Goal: Task Accomplishment & Management: Manage account settings

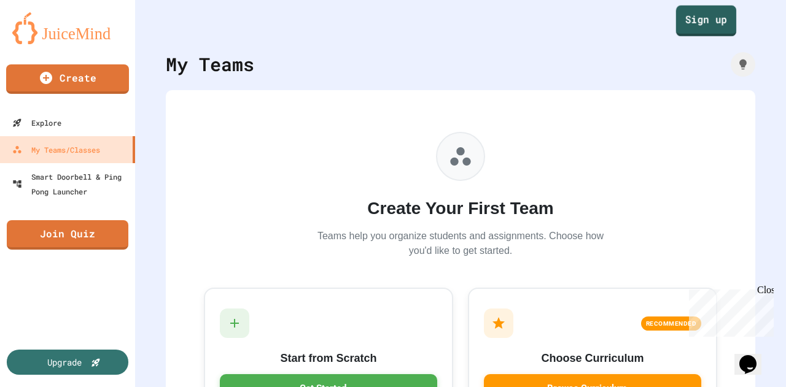
click at [711, 29] on link "Sign up" at bounding box center [706, 21] width 60 height 31
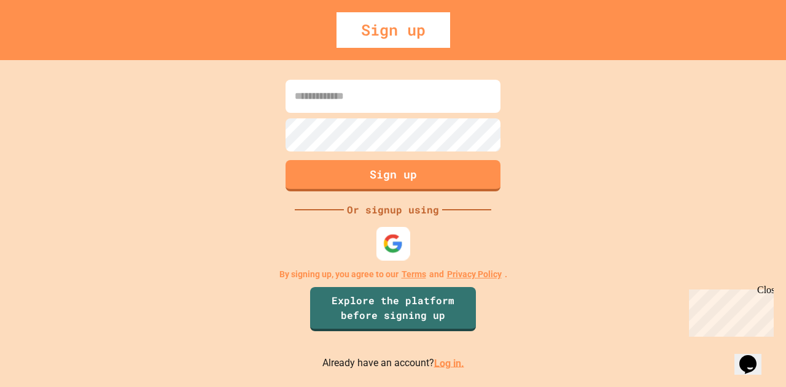
click at [389, 253] on img at bounding box center [393, 243] width 20 height 20
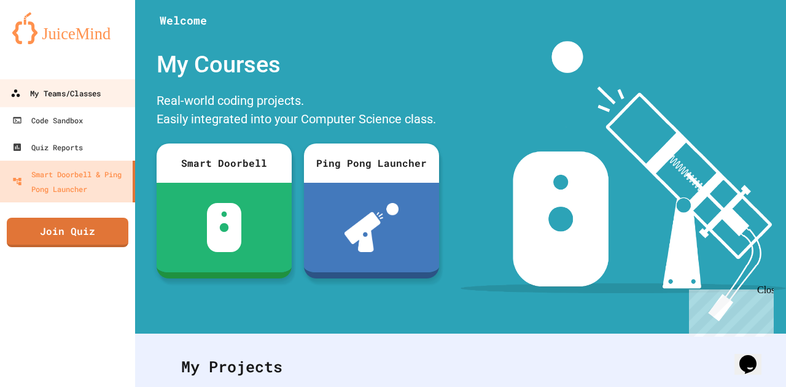
click at [53, 94] on div "My Teams/Classes" at bounding box center [55, 93] width 90 height 15
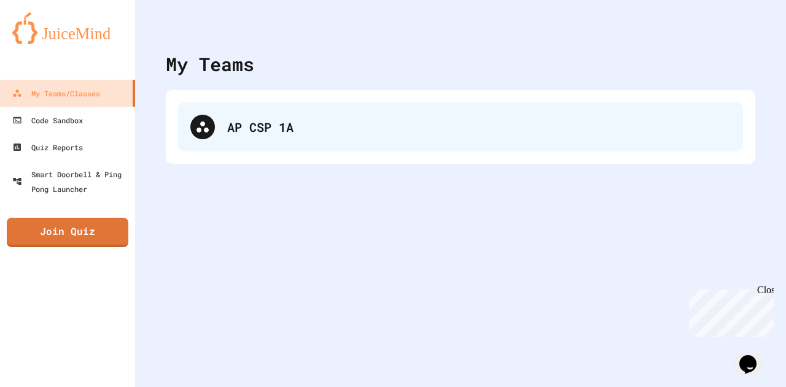
drag, startPoint x: 315, startPoint y: 152, endPoint x: 315, endPoint y: 145, distance: 7.4
click at [315, 152] on div "AP CSP 1A" at bounding box center [460, 127] width 589 height 74
click at [311, 129] on div "AP CSP 1A" at bounding box center [478, 127] width 503 height 18
